Goal: Check status: Check status

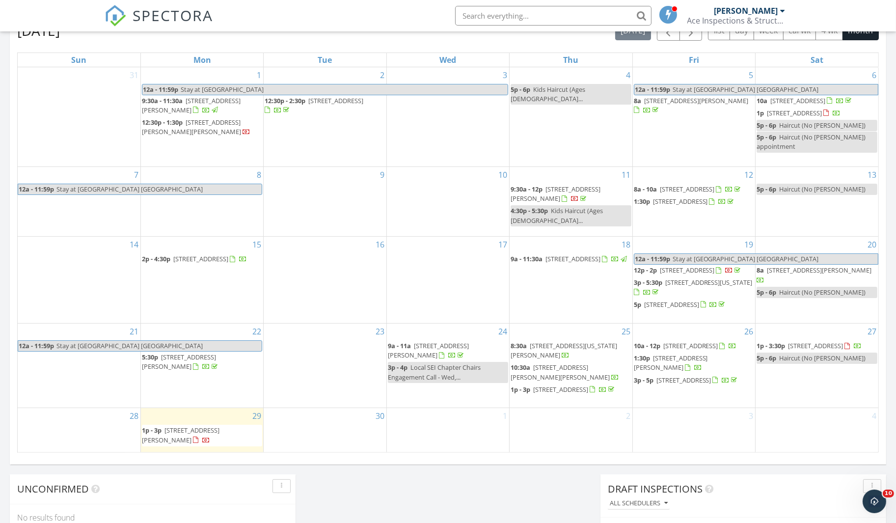
scroll to position [505, 0]
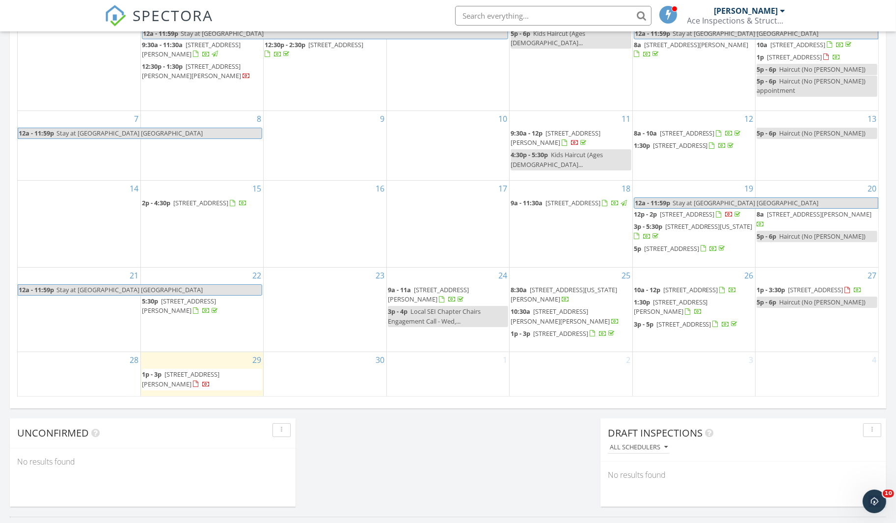
click at [832, 290] on span "[STREET_ADDRESS]" at bounding box center [815, 289] width 55 height 9
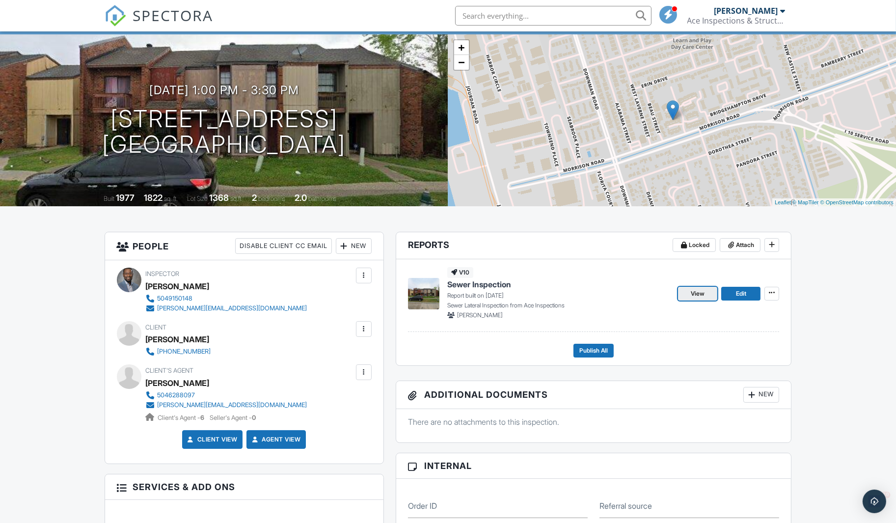
click at [700, 290] on span "View" at bounding box center [698, 294] width 14 height 10
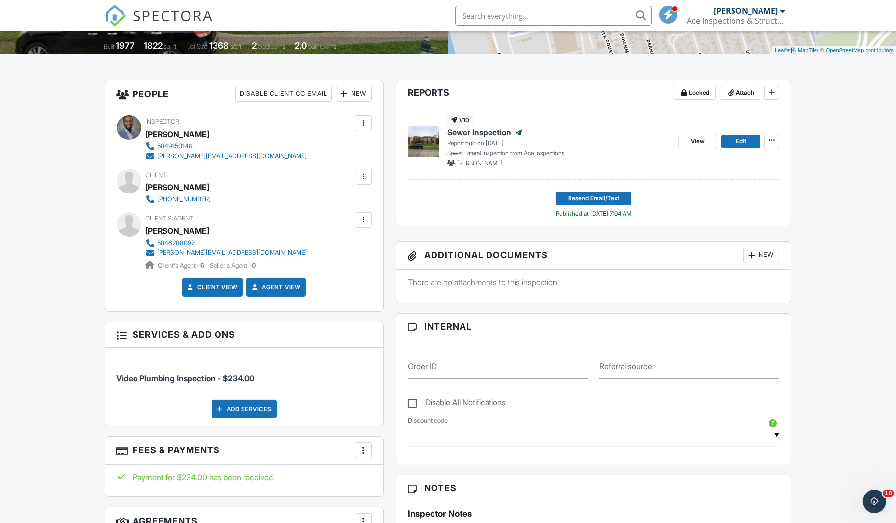
scroll to position [201, 0]
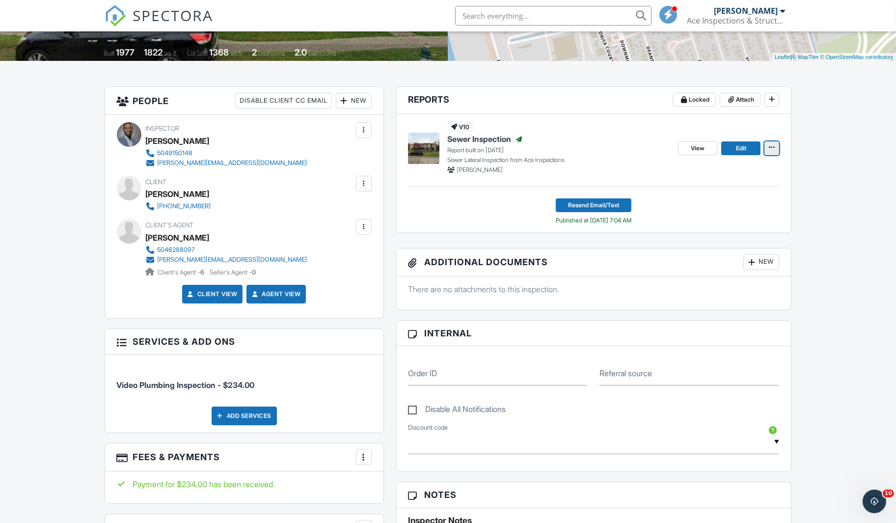
click at [778, 144] on button at bounding box center [771, 148] width 15 height 14
click at [702, 151] on span "View" at bounding box center [698, 148] width 14 height 10
